Goal: Transaction & Acquisition: Purchase product/service

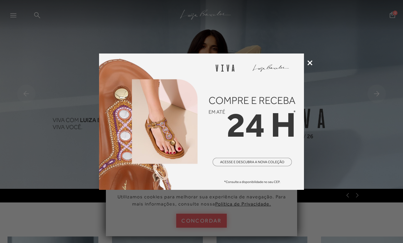
click at [309, 60] on icon at bounding box center [309, 62] width 5 height 5
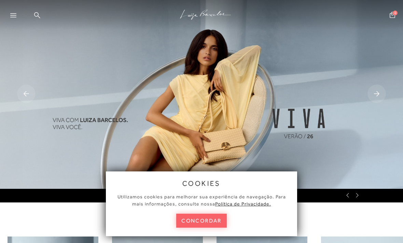
click at [310, 64] on img at bounding box center [201, 94] width 403 height 189
click at [208, 219] on button "concordar" at bounding box center [201, 221] width 51 height 14
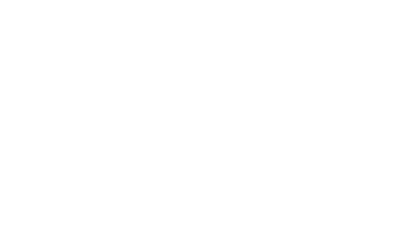
scroll to position [19, 0]
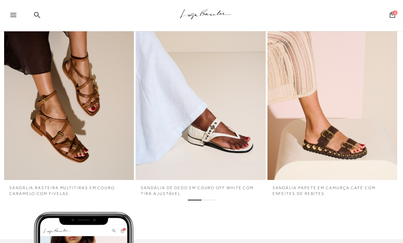
scroll to position [1591, 0]
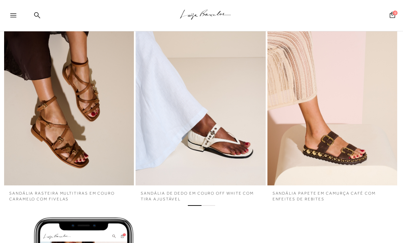
click at [365, 141] on img "3 / 4" at bounding box center [332, 88] width 130 height 195
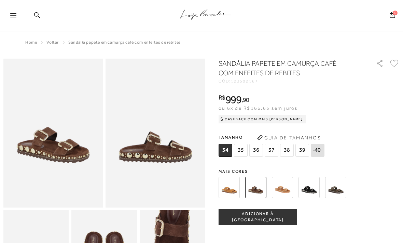
click at [15, 15] on icon at bounding box center [13, 15] width 6 height 4
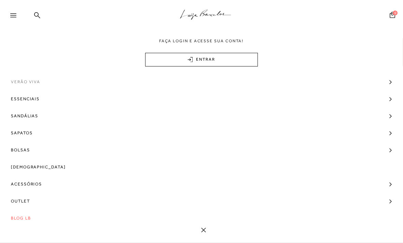
click at [38, 79] on span "Verão Viva" at bounding box center [25, 81] width 29 height 17
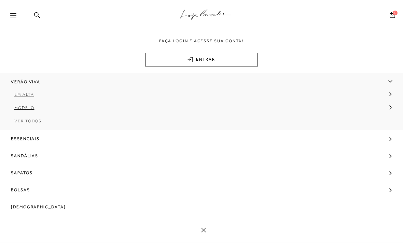
click at [32, 94] on span "Em alta" at bounding box center [23, 94] width 19 height 5
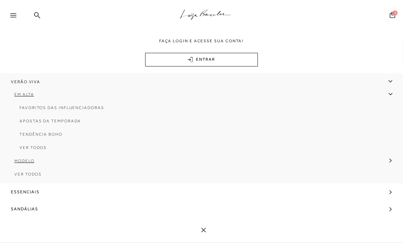
click at [33, 81] on span "Verão Viva" at bounding box center [25, 81] width 29 height 17
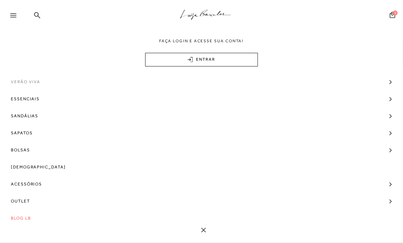
click at [34, 80] on span "Verão Viva" at bounding box center [25, 81] width 29 height 17
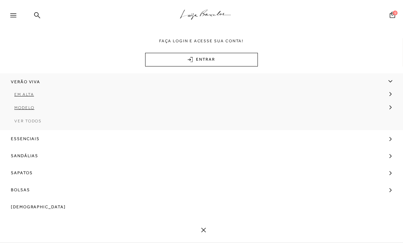
click at [32, 121] on span "Ver Todos" at bounding box center [27, 121] width 27 height 5
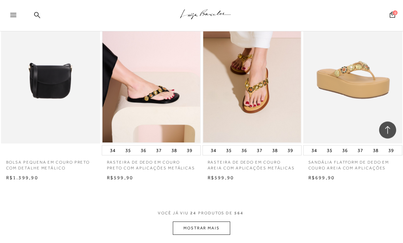
scroll to position [1046, 0]
click at [218, 222] on button "MOSTRAR MAIS" at bounding box center [201, 228] width 57 height 13
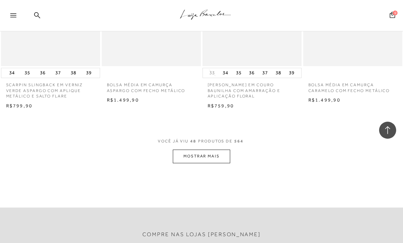
scroll to position [2325, 0]
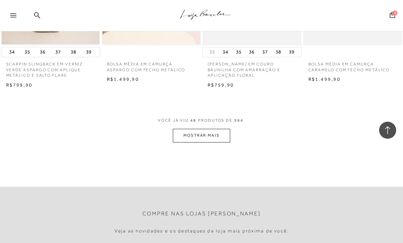
click at [218, 129] on button "MOSTRAR MAIS" at bounding box center [201, 135] width 57 height 13
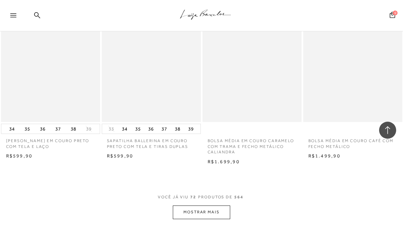
scroll to position [3479, 0]
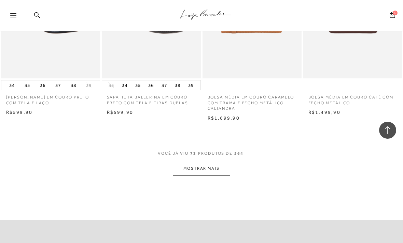
click at [215, 162] on button "MOSTRAR MAIS" at bounding box center [201, 168] width 57 height 13
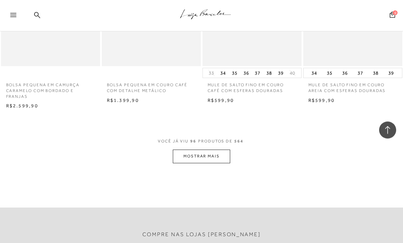
scroll to position [4667, 0]
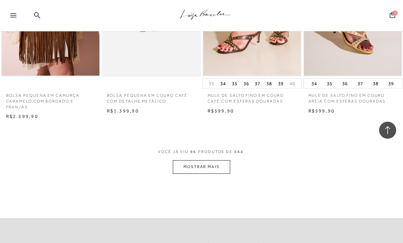
click at [218, 160] on button "MOSTRAR MAIS" at bounding box center [201, 166] width 57 height 13
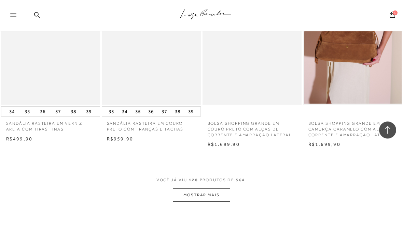
scroll to position [5826, 0]
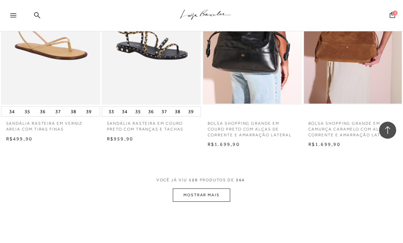
click at [220, 189] on button "MOSTRAR MAIS" at bounding box center [201, 195] width 57 height 13
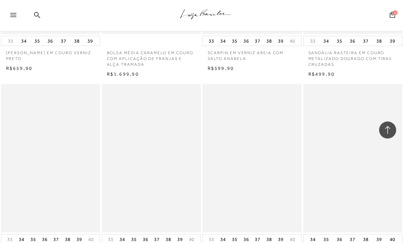
scroll to position [6678, 0]
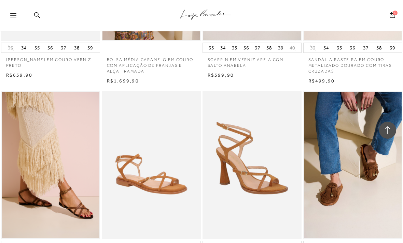
click at [32, 14] on div ".a{fill-rule:evenodd;stroke:#000!important;stroke-width:0!important;}" at bounding box center [213, 15] width 380 height 31
click at [41, 16] on div ".a{fill-rule:evenodd;stroke:#000!important;stroke-width:0!important;}" at bounding box center [213, 15] width 380 height 31
click at [31, 13] on div ".a{fill-rule:evenodd;stroke:#000!important;stroke-width:0!important;}" at bounding box center [213, 15] width 380 height 31
click at [34, 14] on icon at bounding box center [37, 15] width 6 height 6
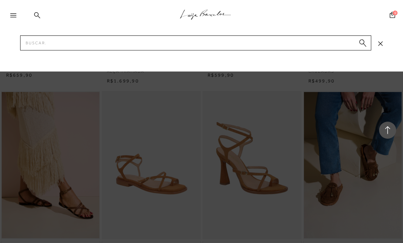
click at [34, 14] on icon at bounding box center [37, 15] width 6 height 6
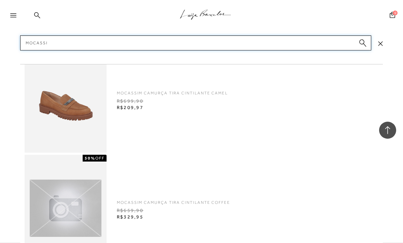
type input "Mocassim"
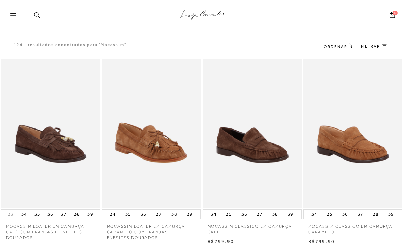
click at [40, 19] on link at bounding box center [37, 16] width 6 height 9
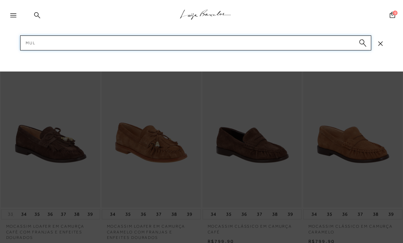
type input "Mule"
